Goal: Task Accomplishment & Management: Use online tool/utility

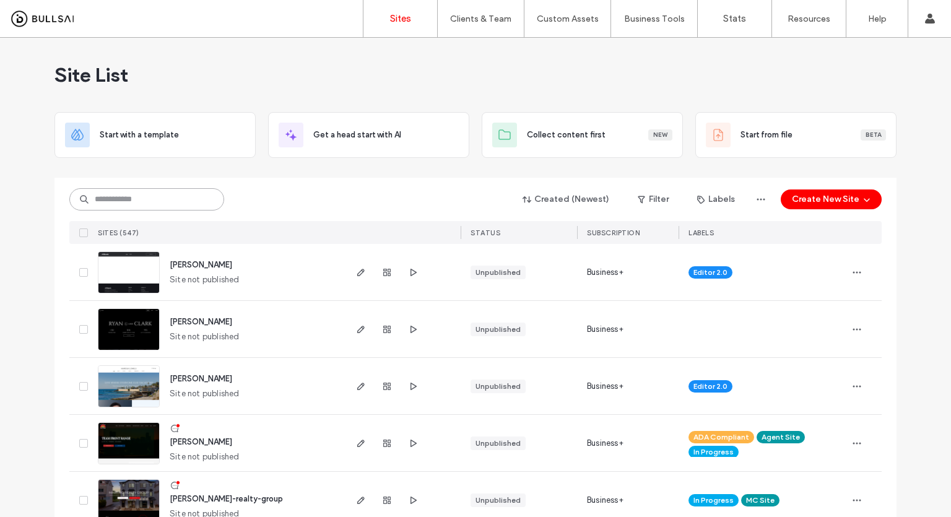
click at [186, 206] on input at bounding box center [146, 199] width 155 height 22
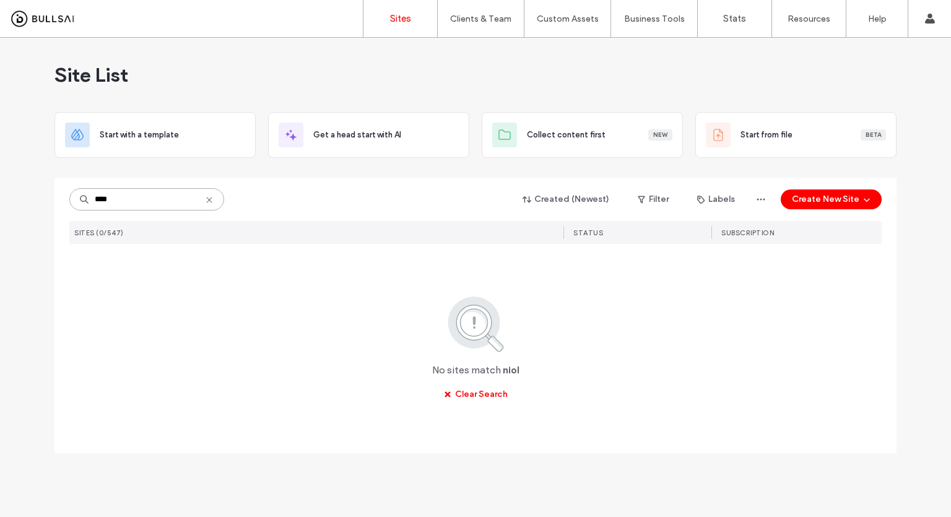
drag, startPoint x: 100, startPoint y: 199, endPoint x: 106, endPoint y: 196, distance: 6.7
click at [100, 199] on input "****" at bounding box center [146, 199] width 155 height 22
click at [104, 199] on input "****" at bounding box center [146, 199] width 155 height 22
click at [100, 202] on input "****" at bounding box center [146, 199] width 155 height 22
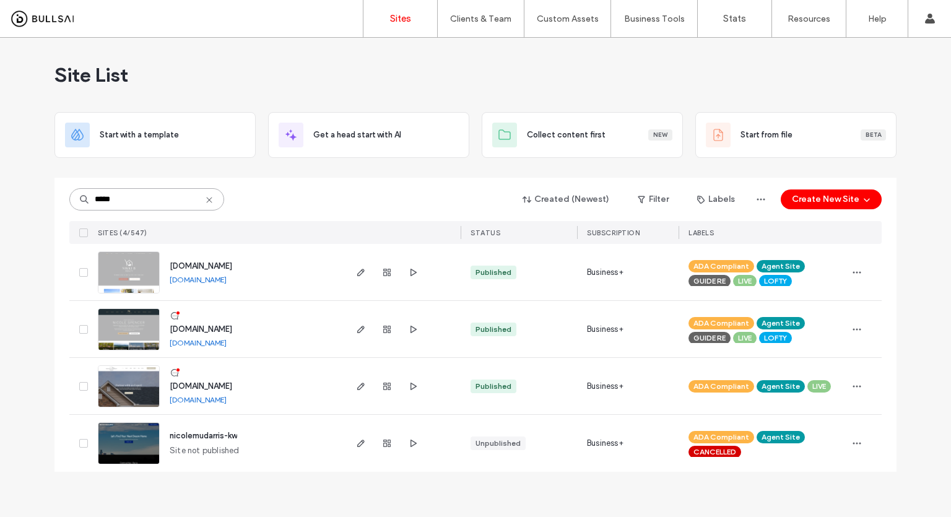
type input "*****"
click at [115, 337] on img at bounding box center [128, 351] width 61 height 84
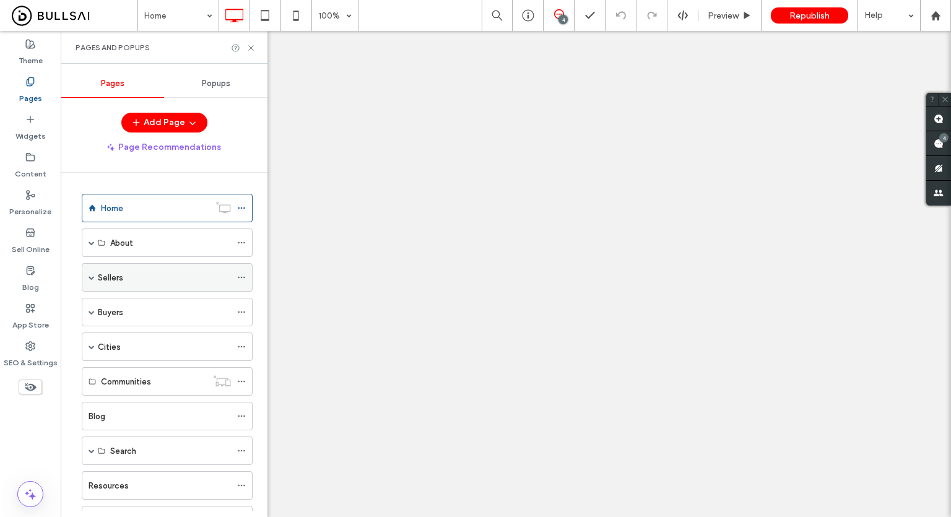
click at [92, 275] on span at bounding box center [91, 277] width 6 height 6
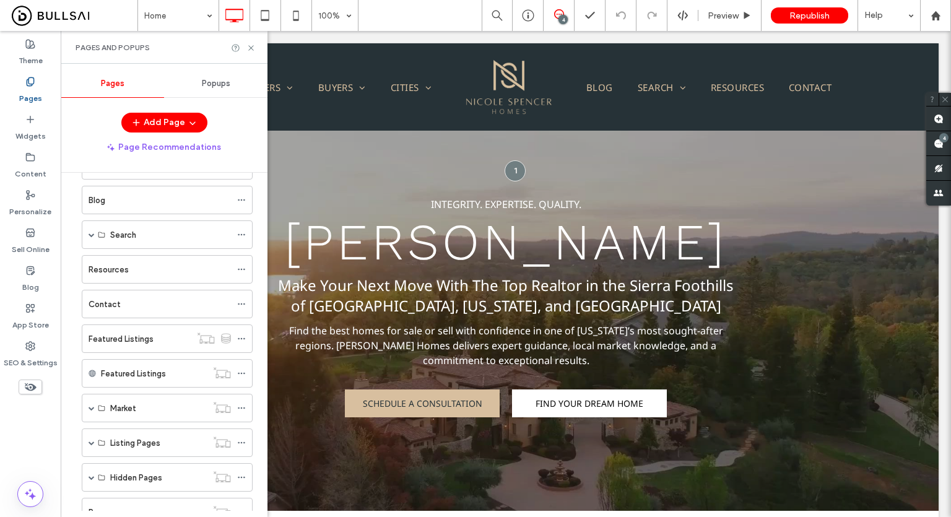
scroll to position [371, 0]
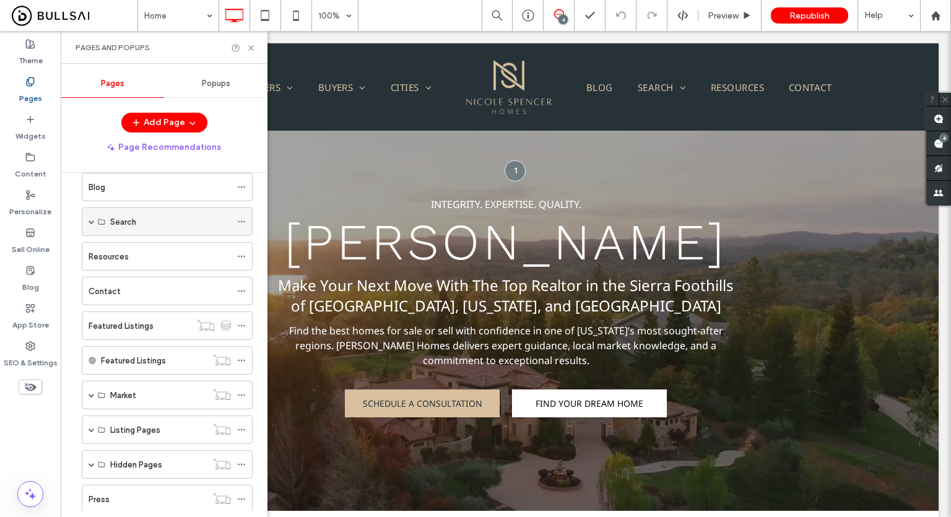
click at [89, 218] on span at bounding box center [91, 221] width 6 height 6
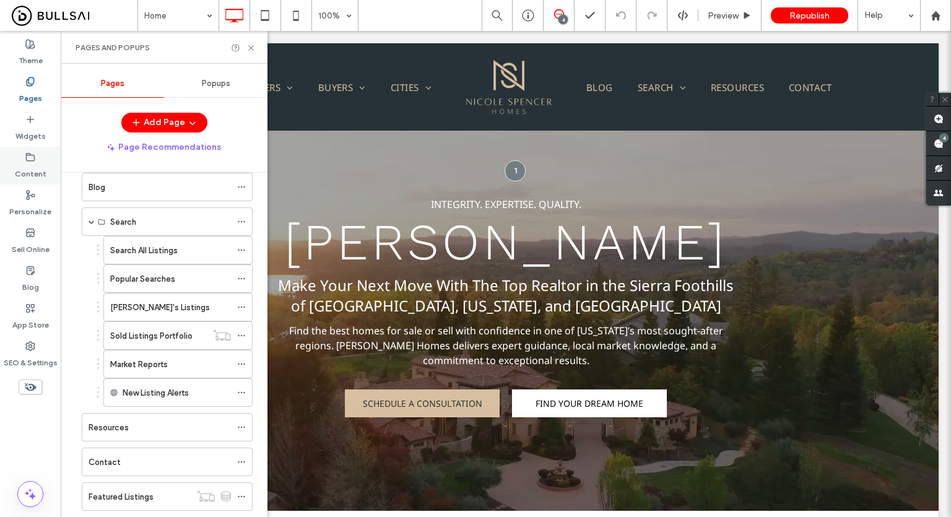
click at [14, 153] on div "Content" at bounding box center [30, 166] width 61 height 38
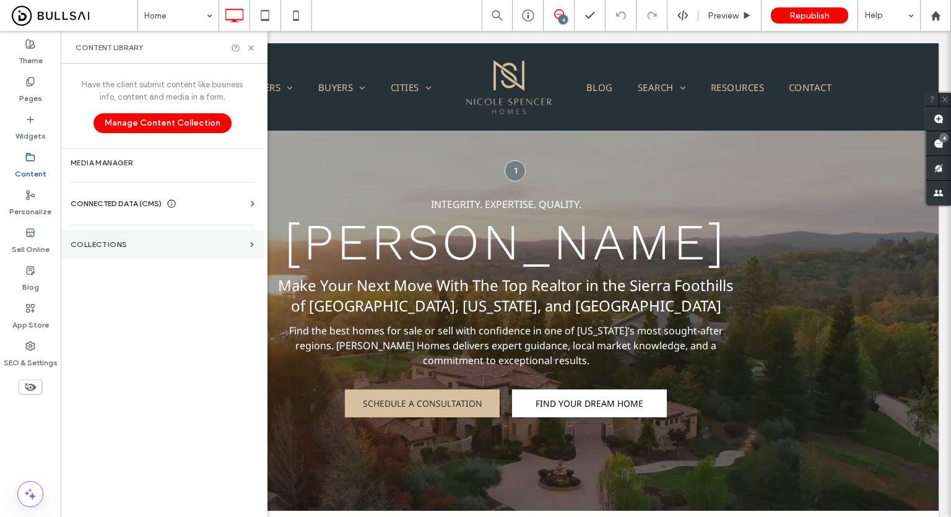
click at [161, 238] on section "Collections" at bounding box center [162, 244] width 203 height 28
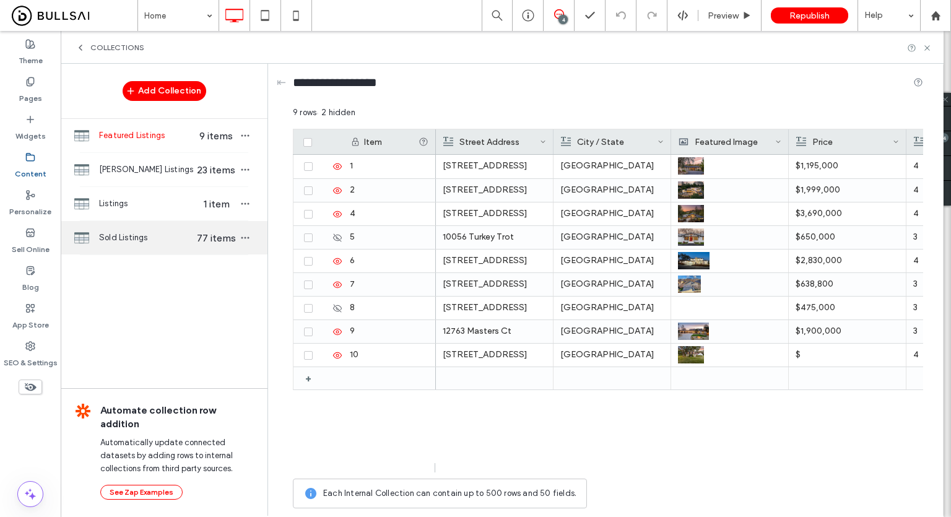
click at [163, 232] on span "Sold Listings" at bounding box center [146, 237] width 95 height 12
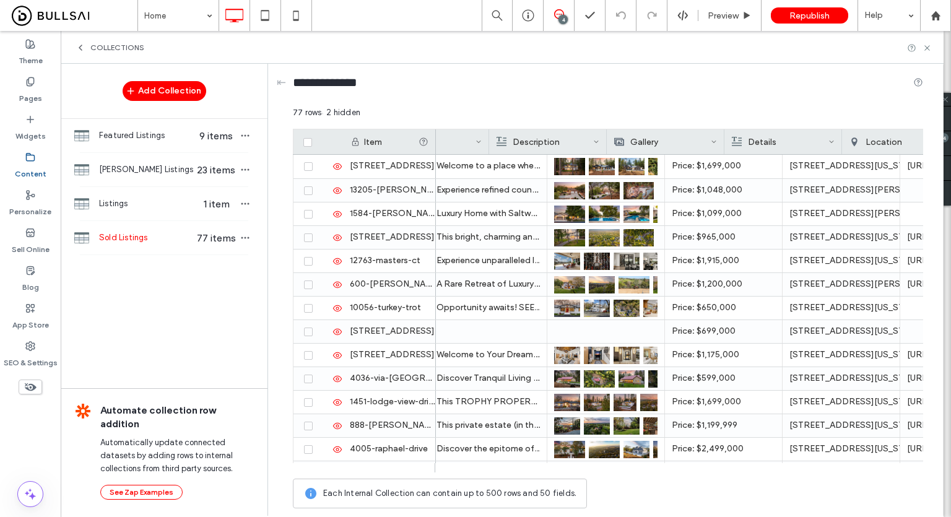
scroll to position [0, 765]
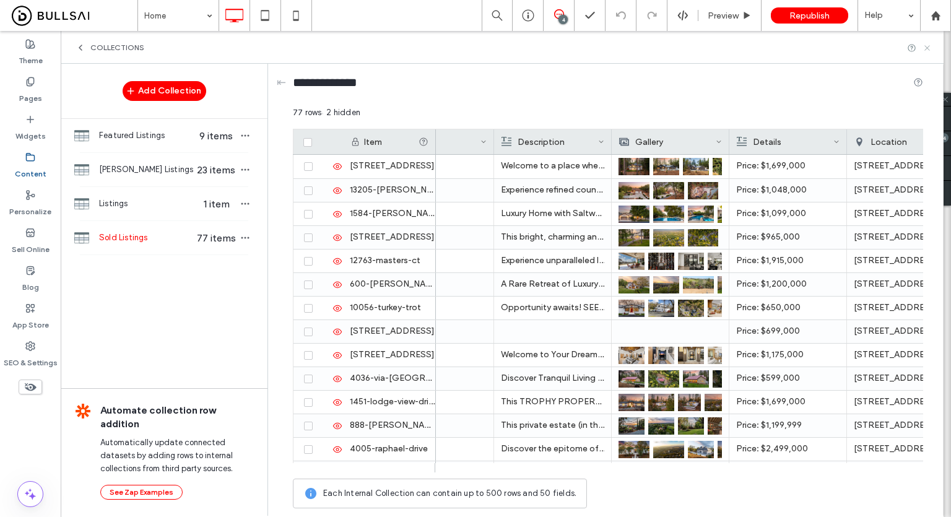
click at [929, 48] on icon at bounding box center [926, 47] width 9 height 9
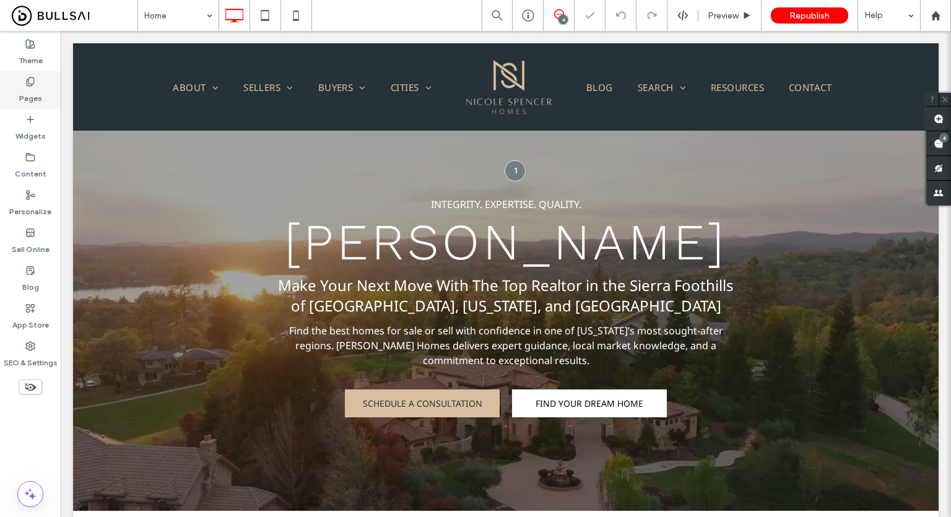
scroll to position [0, 0]
click at [33, 95] on label "Pages" at bounding box center [30, 95] width 23 height 17
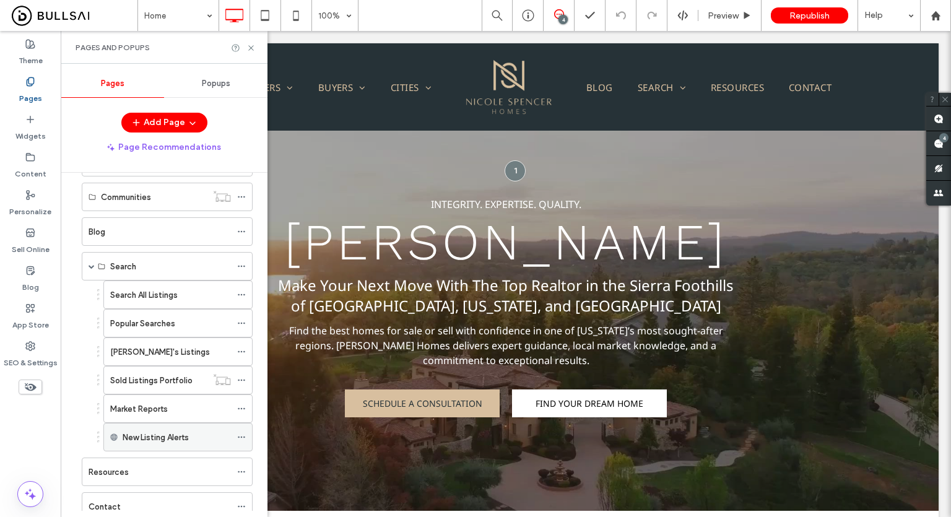
scroll to position [321, 0]
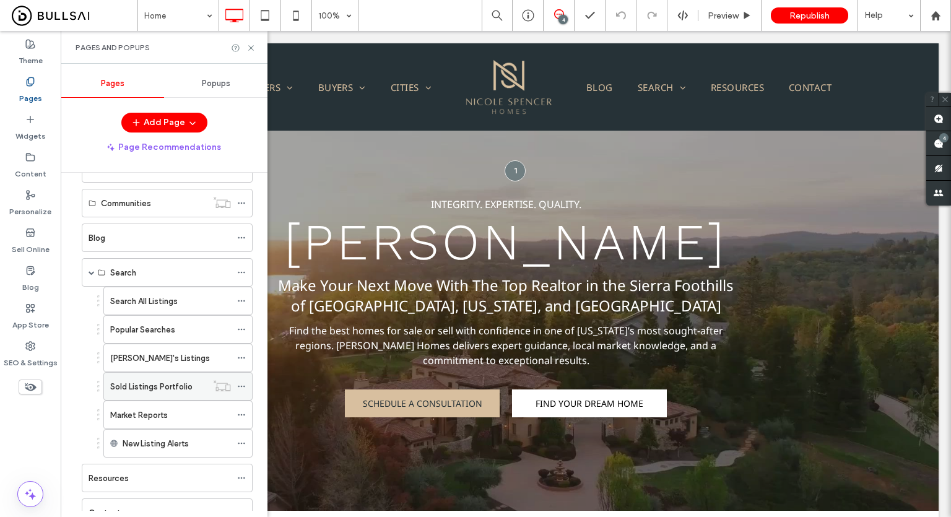
click at [158, 376] on label "Sold Listings Portfolio" at bounding box center [151, 387] width 82 height 22
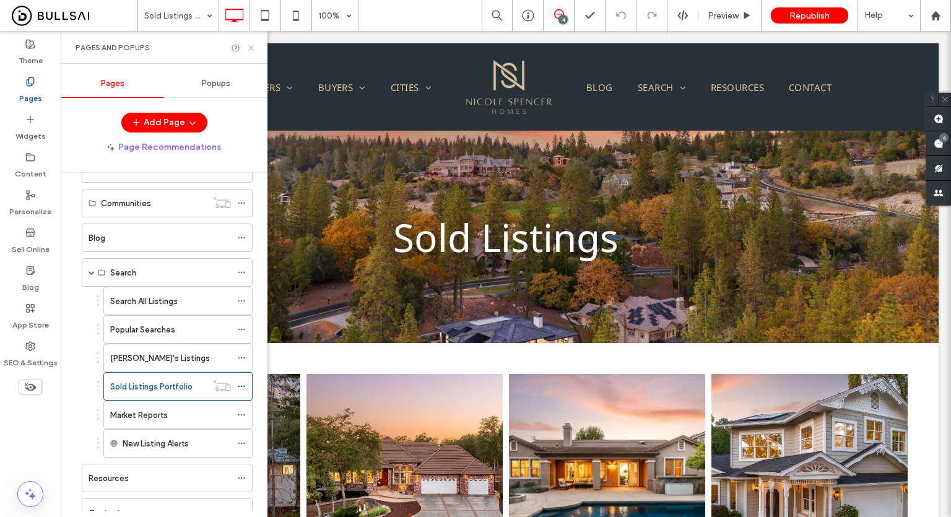
click at [250, 51] on icon at bounding box center [250, 47] width 9 height 9
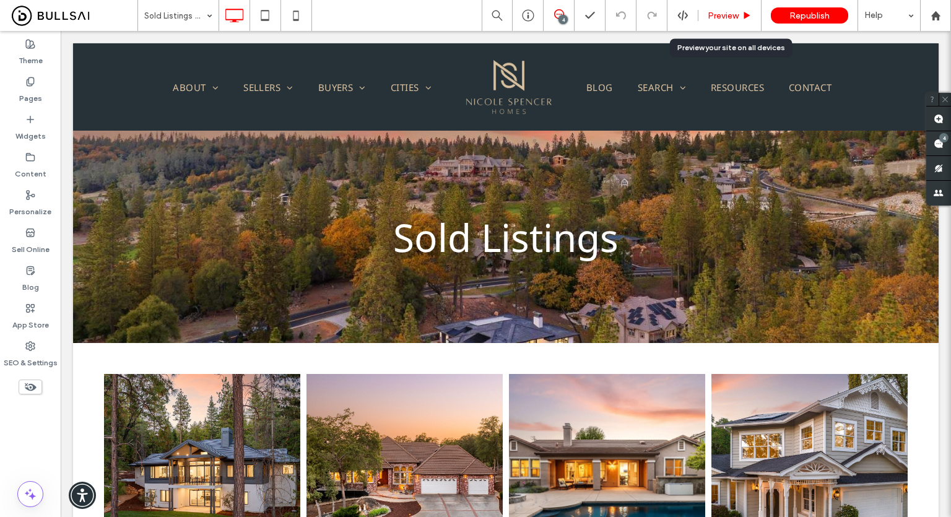
click at [738, 18] on span "Preview" at bounding box center [722, 16] width 31 height 11
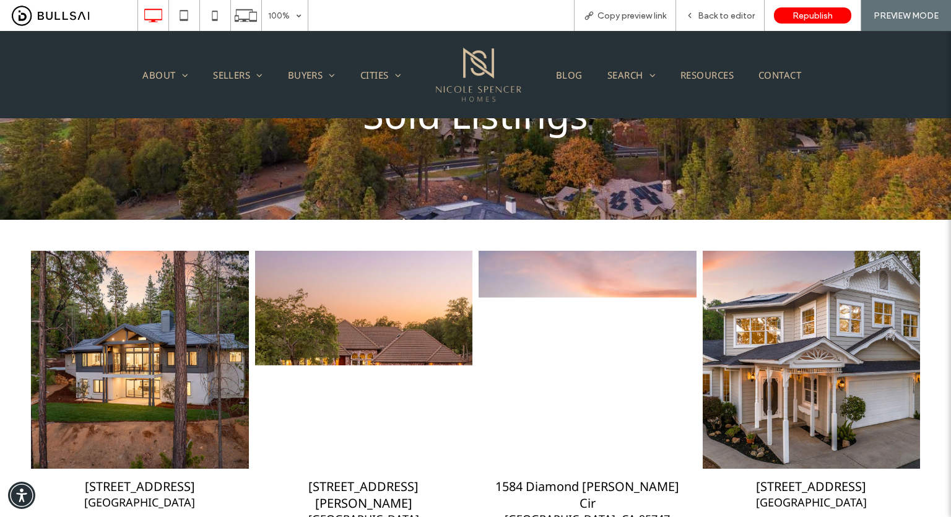
scroll to position [186, 0]
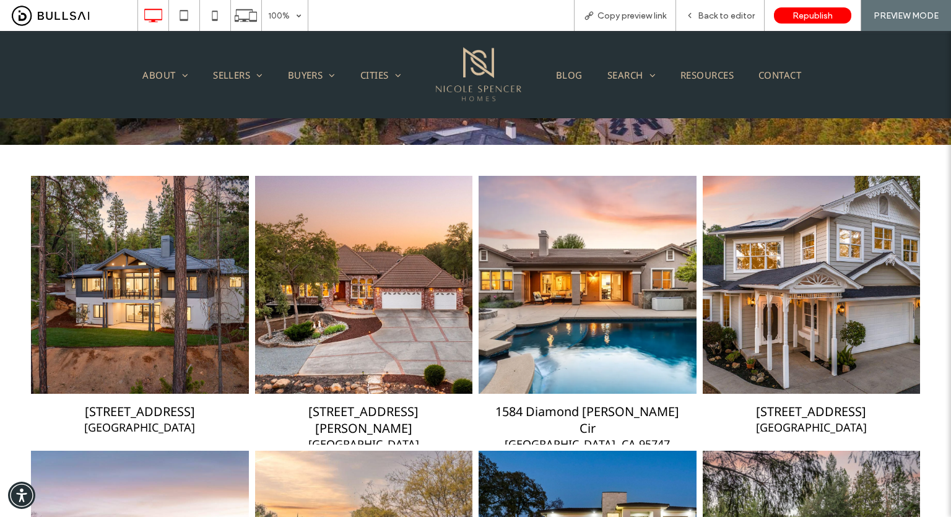
drag, startPoint x: 174, startPoint y: 280, endPoint x: 174, endPoint y: 321, distance: 41.5
click at [174, 280] on link at bounding box center [140, 285] width 218 height 218
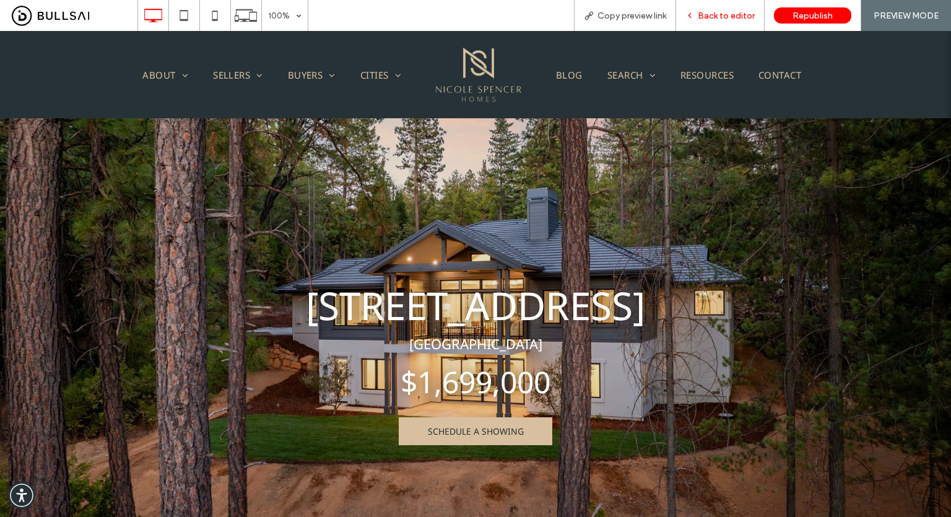
click at [728, 14] on span "Back to editor" at bounding box center [725, 16] width 57 height 11
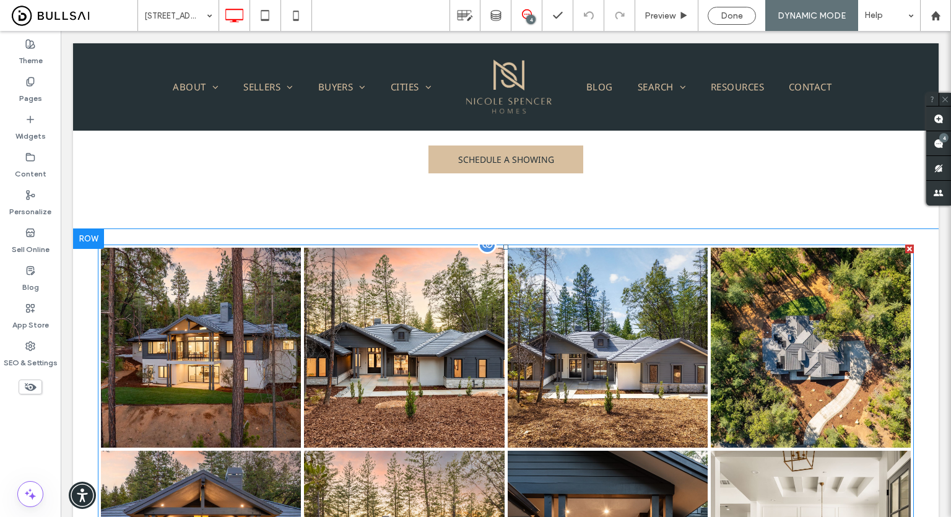
scroll to position [2847, 0]
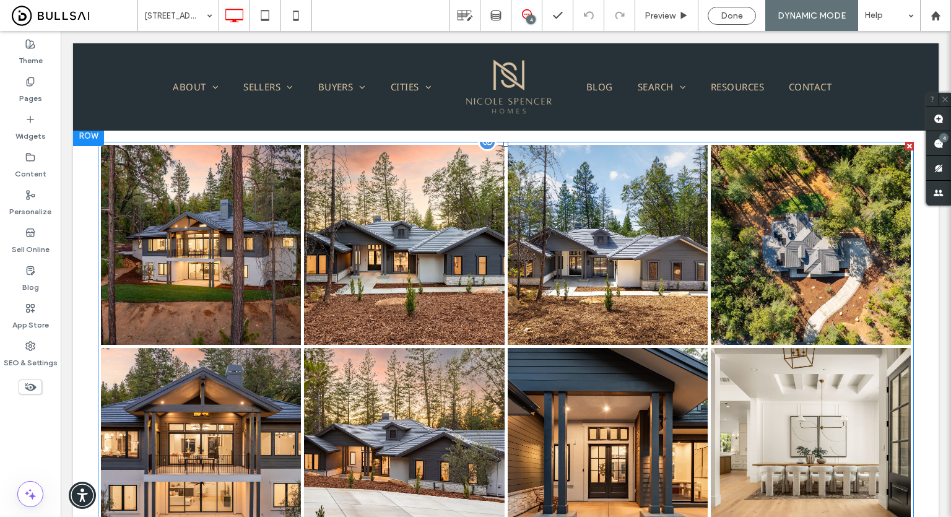
click at [580, 178] on link at bounding box center [607, 245] width 200 height 200
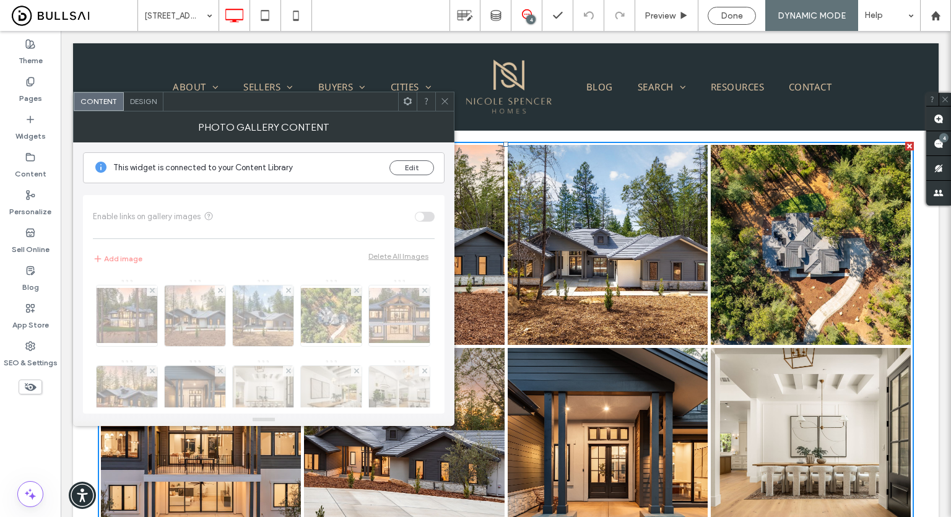
click at [441, 100] on icon at bounding box center [444, 101] width 9 height 9
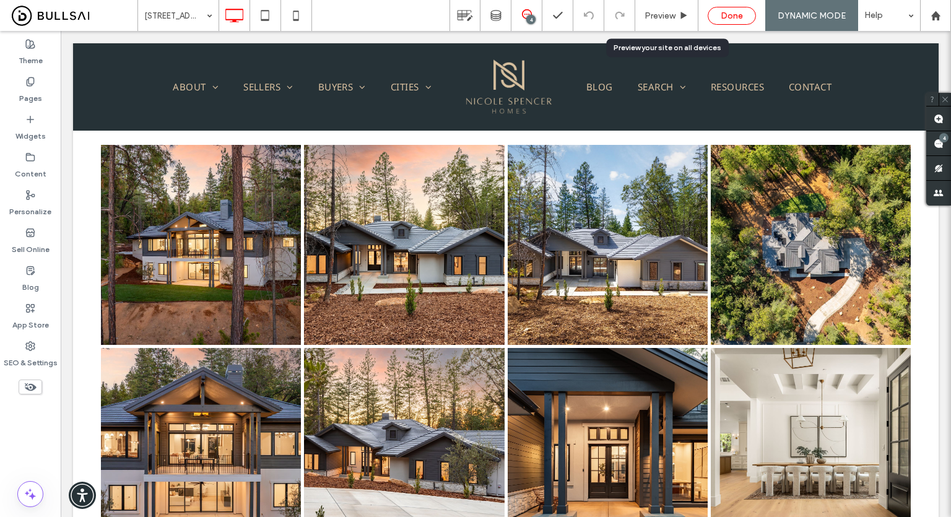
click at [714, 15] on div "Done" at bounding box center [731, 16] width 47 height 11
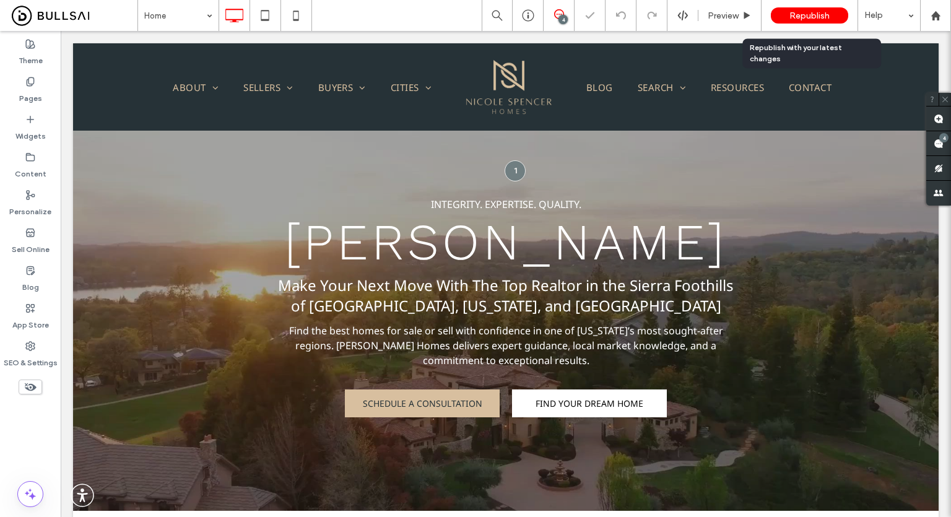
click at [802, 18] on span "Republish" at bounding box center [809, 16] width 40 height 11
